Goal: Information Seeking & Learning: Learn about a topic

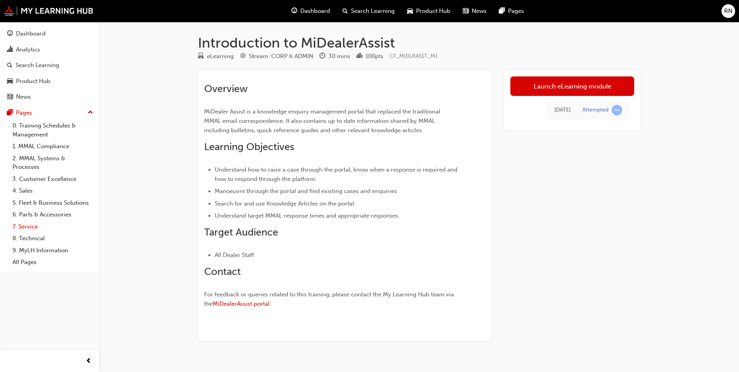
click at [19, 225] on link "7. Service" at bounding box center [52, 226] width 87 height 12
click at [570, 81] on link "Launch eLearning module" at bounding box center [572, 85] width 124 height 19
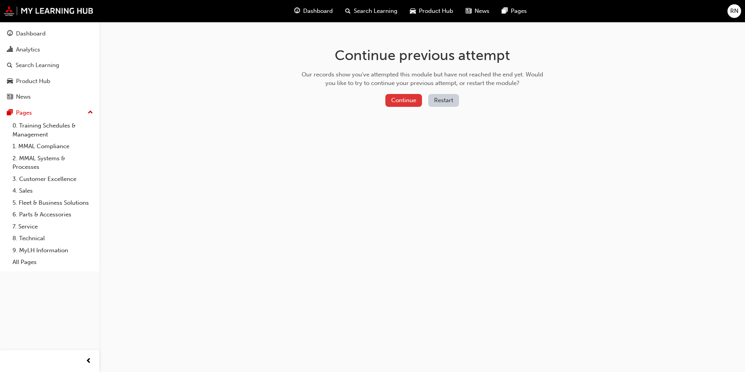
click at [412, 99] on button "Continue" at bounding box center [403, 100] width 37 height 13
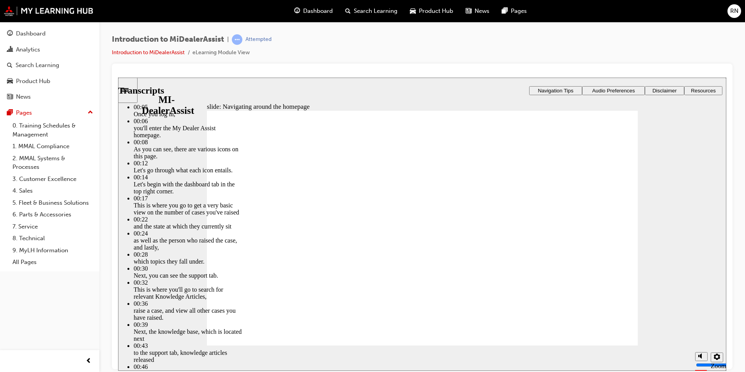
drag, startPoint x: 248, startPoint y: 322, endPoint x: 282, endPoint y: 322, distance: 33.5
drag, startPoint x: 282, startPoint y: 322, endPoint x: 349, endPoint y: 322, distance: 67.4
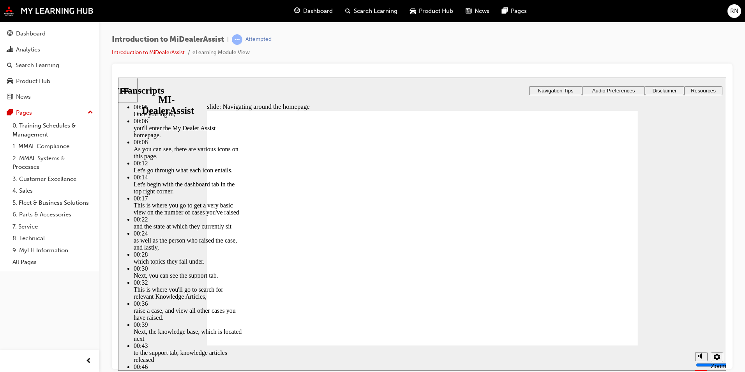
type input "144"
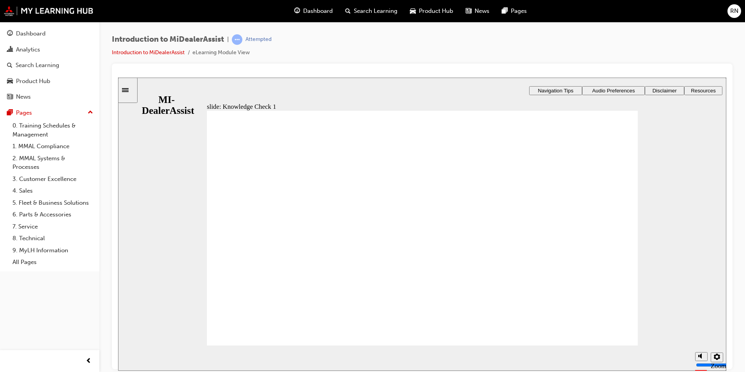
radio input "true"
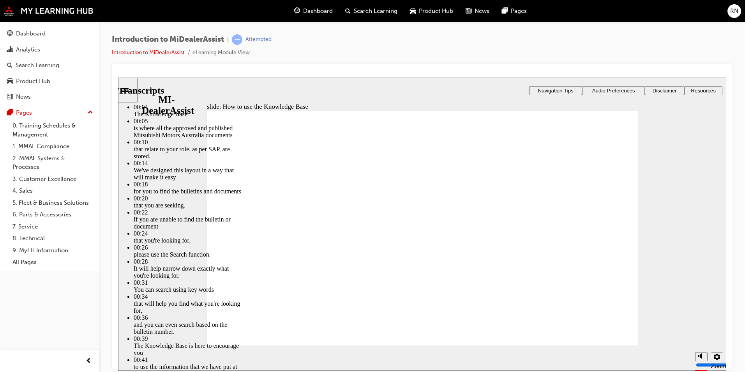
type input "51"
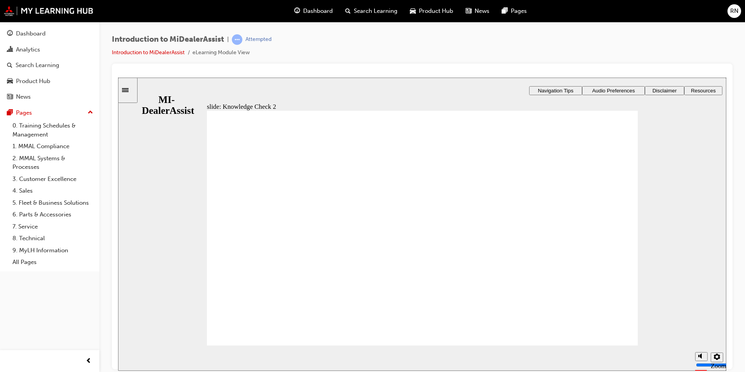
radio input "true"
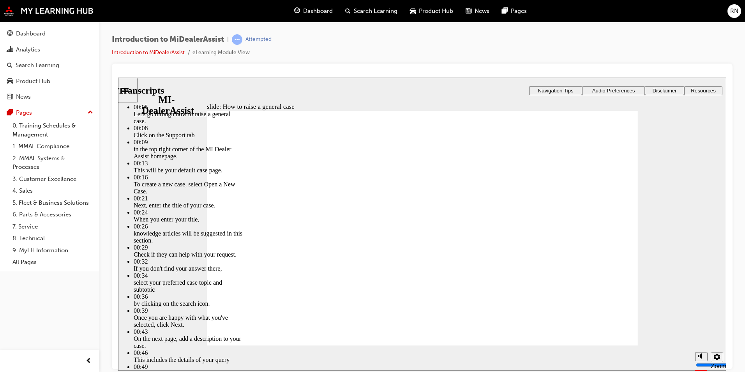
type input "85"
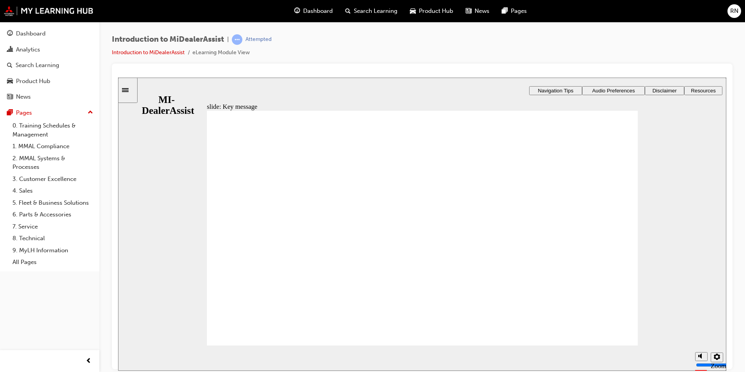
checkbox input "true"
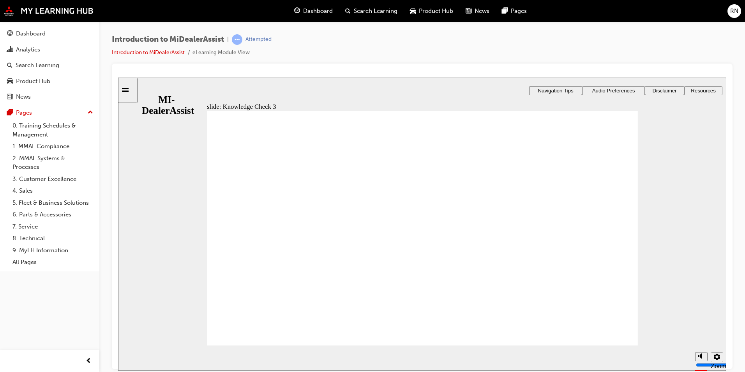
checkbox input "false"
checkbox input "true"
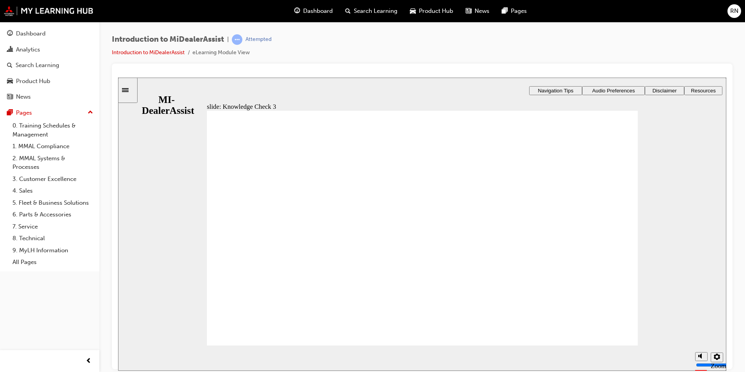
checkbox input "true"
drag, startPoint x: 224, startPoint y: 256, endPoint x: 231, endPoint y: 275, distance: 19.6
checkbox input "true"
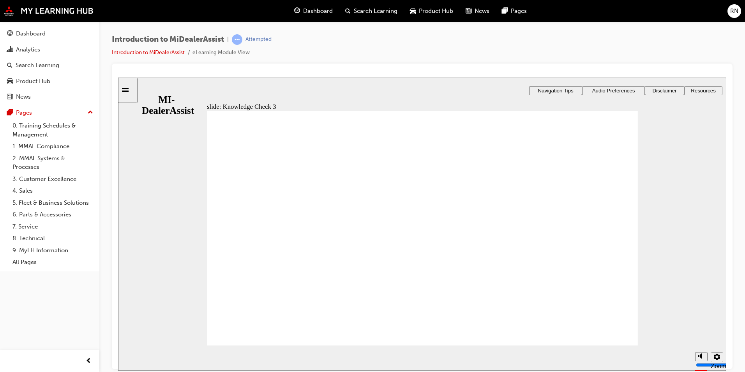
checkbox input "false"
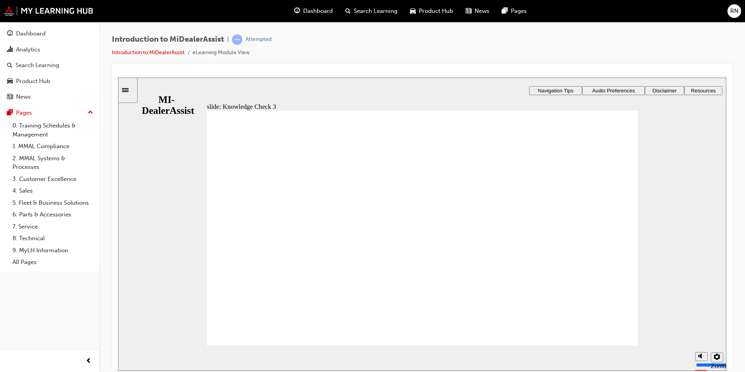
checkbox input "true"
drag, startPoint x: 227, startPoint y: 259, endPoint x: 245, endPoint y: 252, distance: 18.6
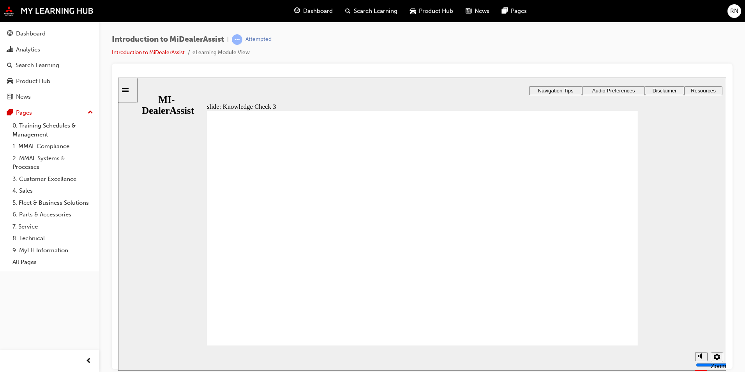
checkbox input "true"
checkbox input "false"
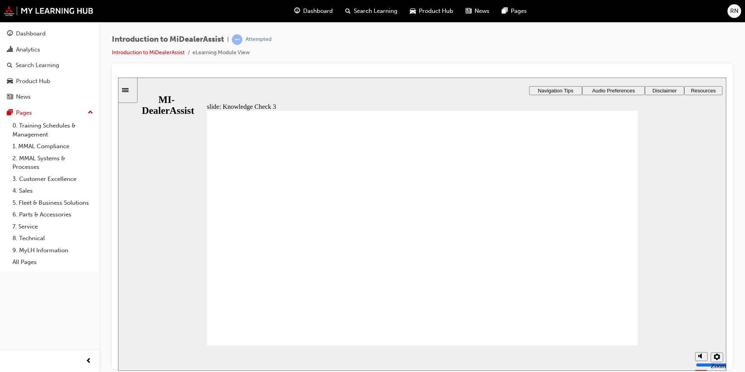
checkbox input "true"
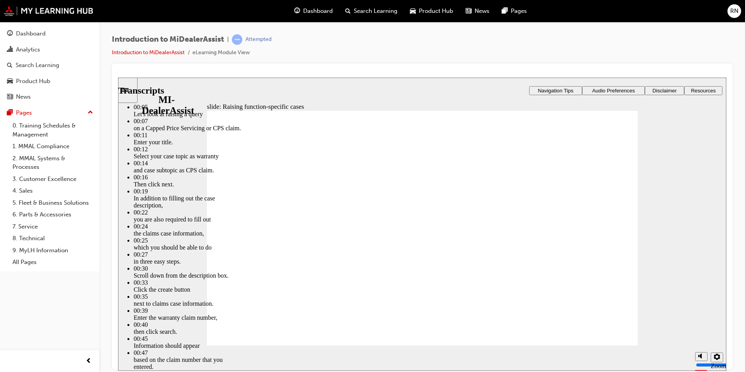
type input "80"
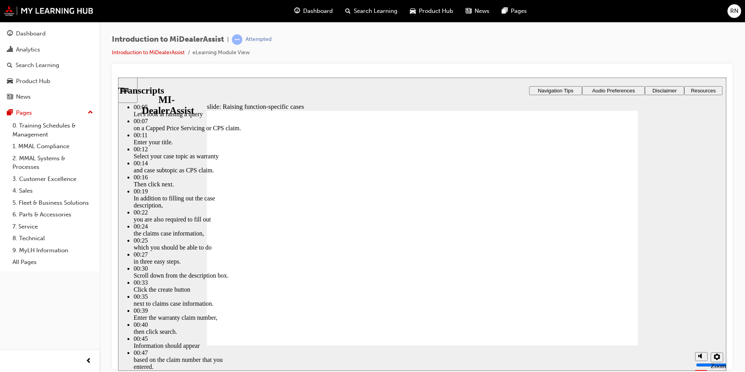
type input "52"
type input "80"
type input "46"
